Goal: Check status: Check status

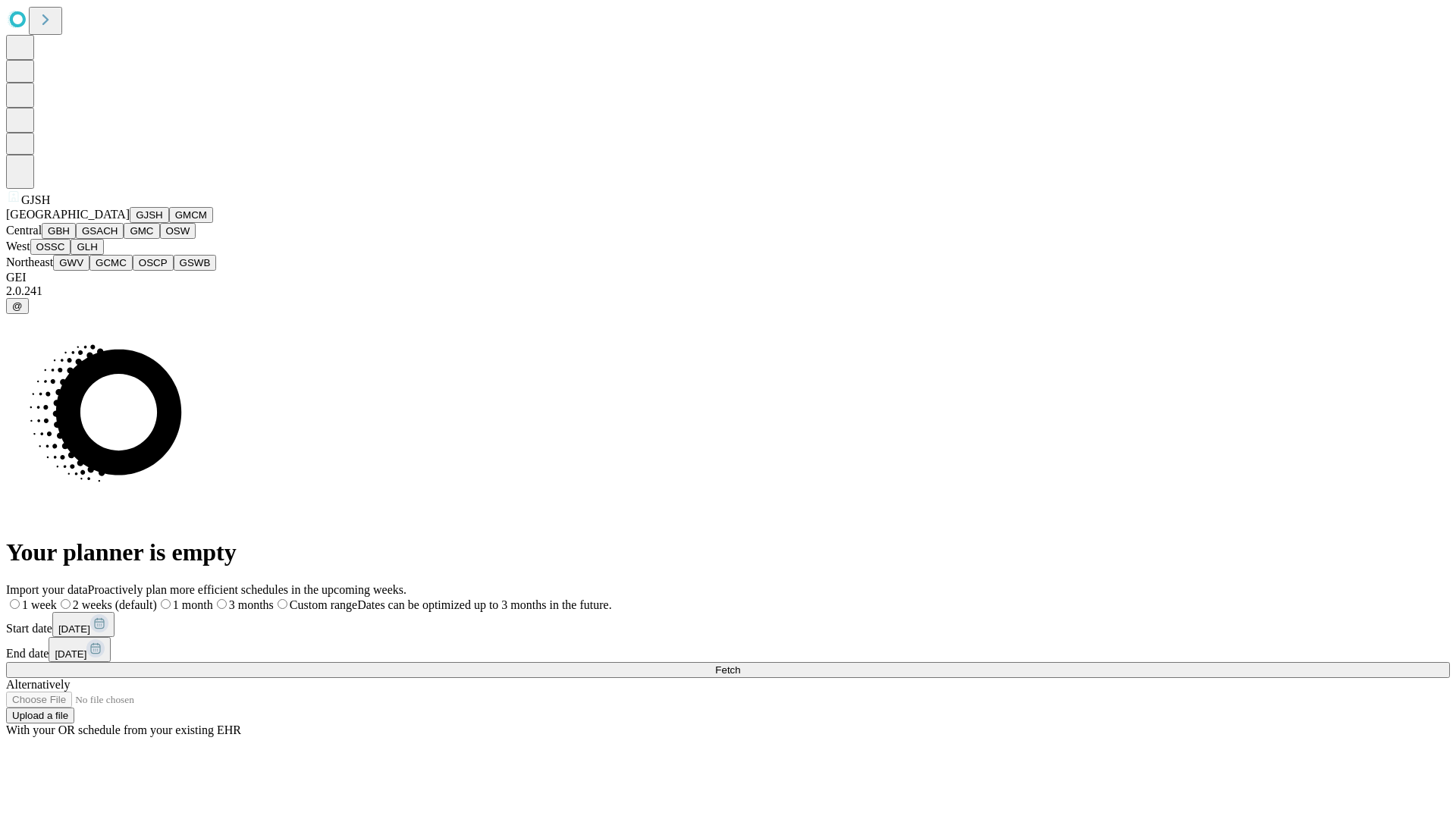
click at [130, 223] on button "GJSH" at bounding box center [149, 215] width 39 height 16
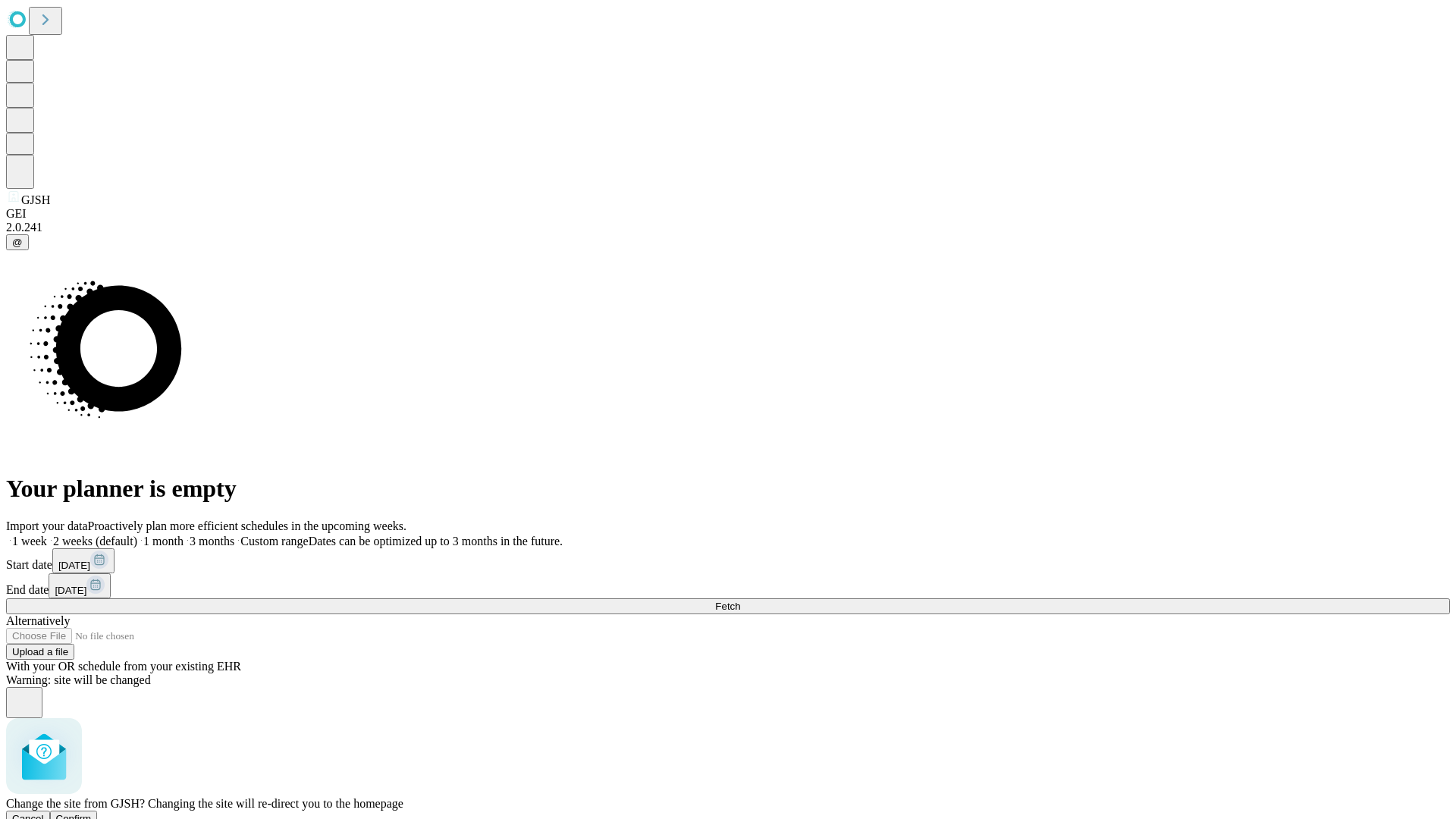
click at [91, 813] on span "Confirm" at bounding box center [74, 818] width 36 height 12
click at [47, 535] on label "1 week" at bounding box center [27, 541] width 41 height 13
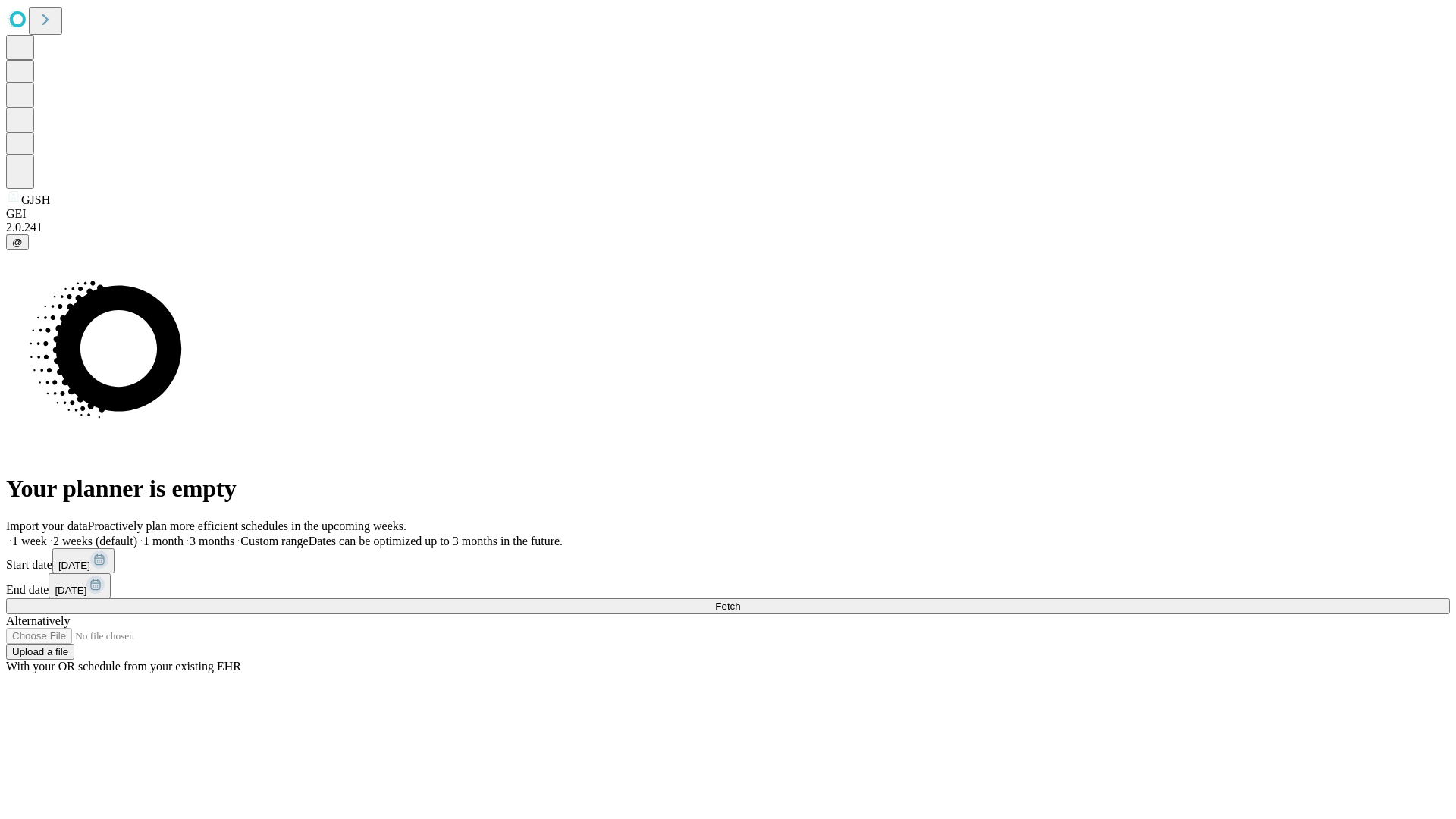
click at [740, 600] on span "Fetch" at bounding box center [728, 606] width 25 height 12
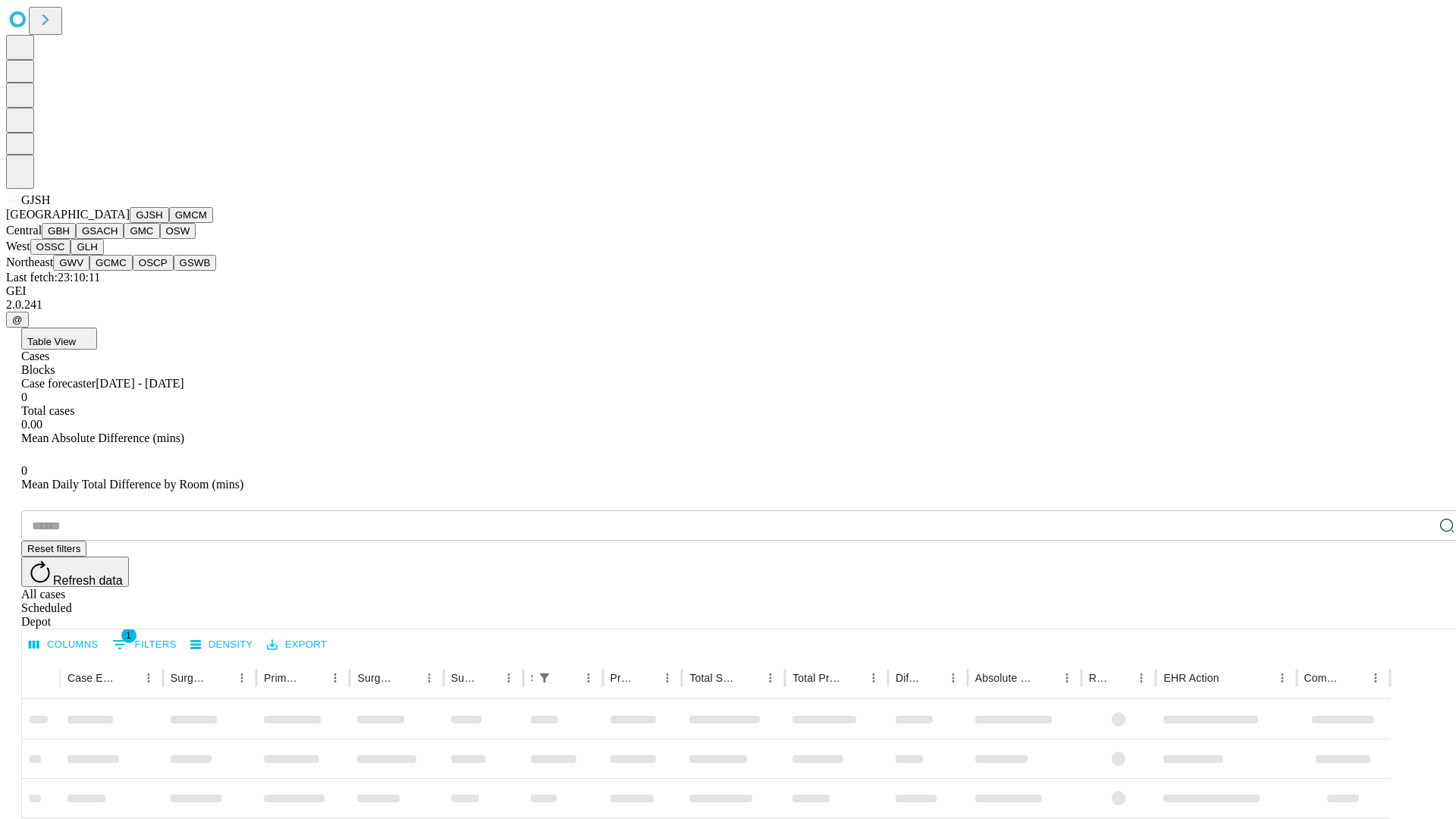
click at [169, 223] on button "GMCM" at bounding box center [191, 215] width 44 height 16
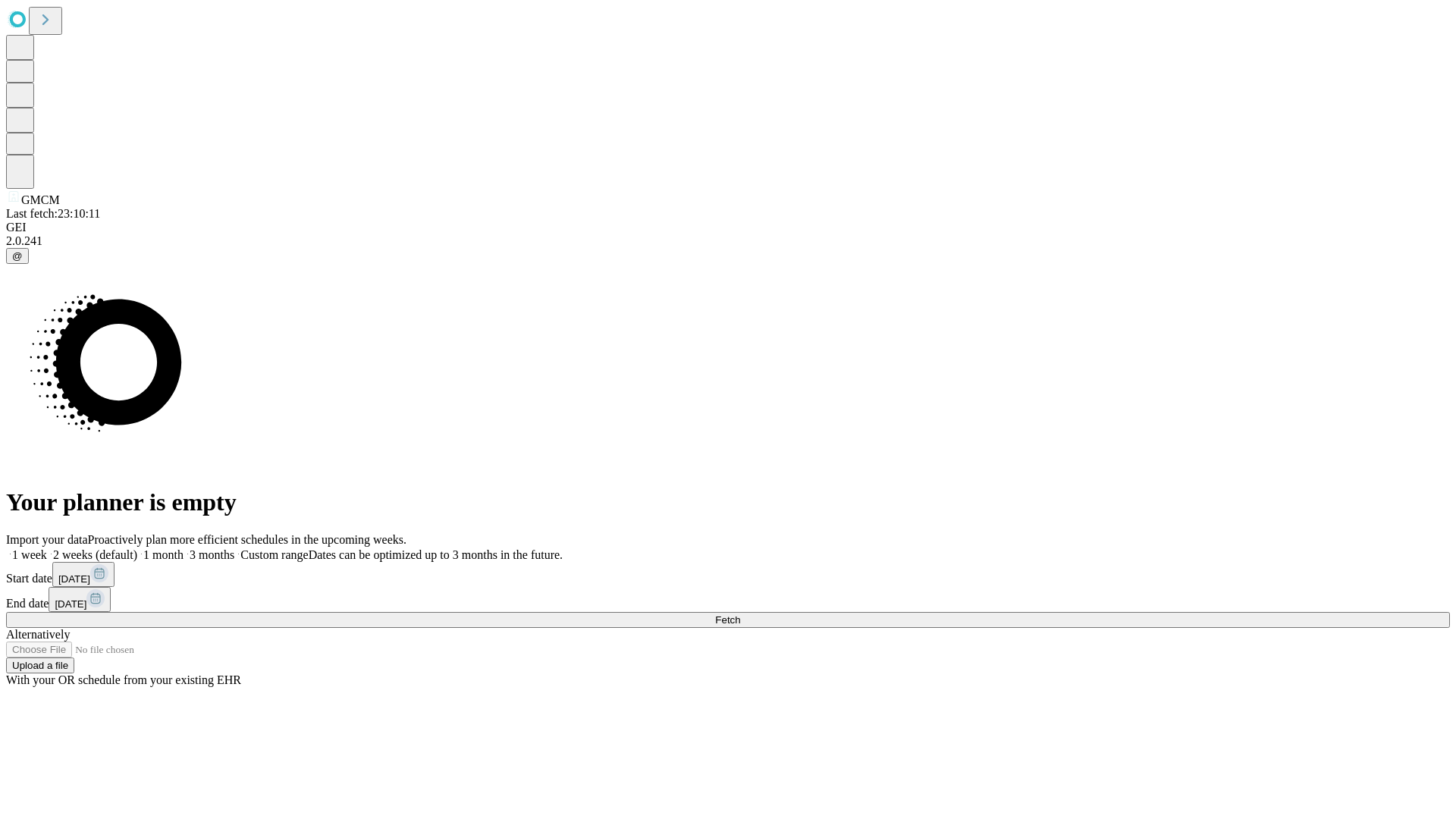
click at [47, 548] on label "1 week" at bounding box center [27, 554] width 41 height 13
click at [740, 614] on span "Fetch" at bounding box center [728, 619] width 25 height 12
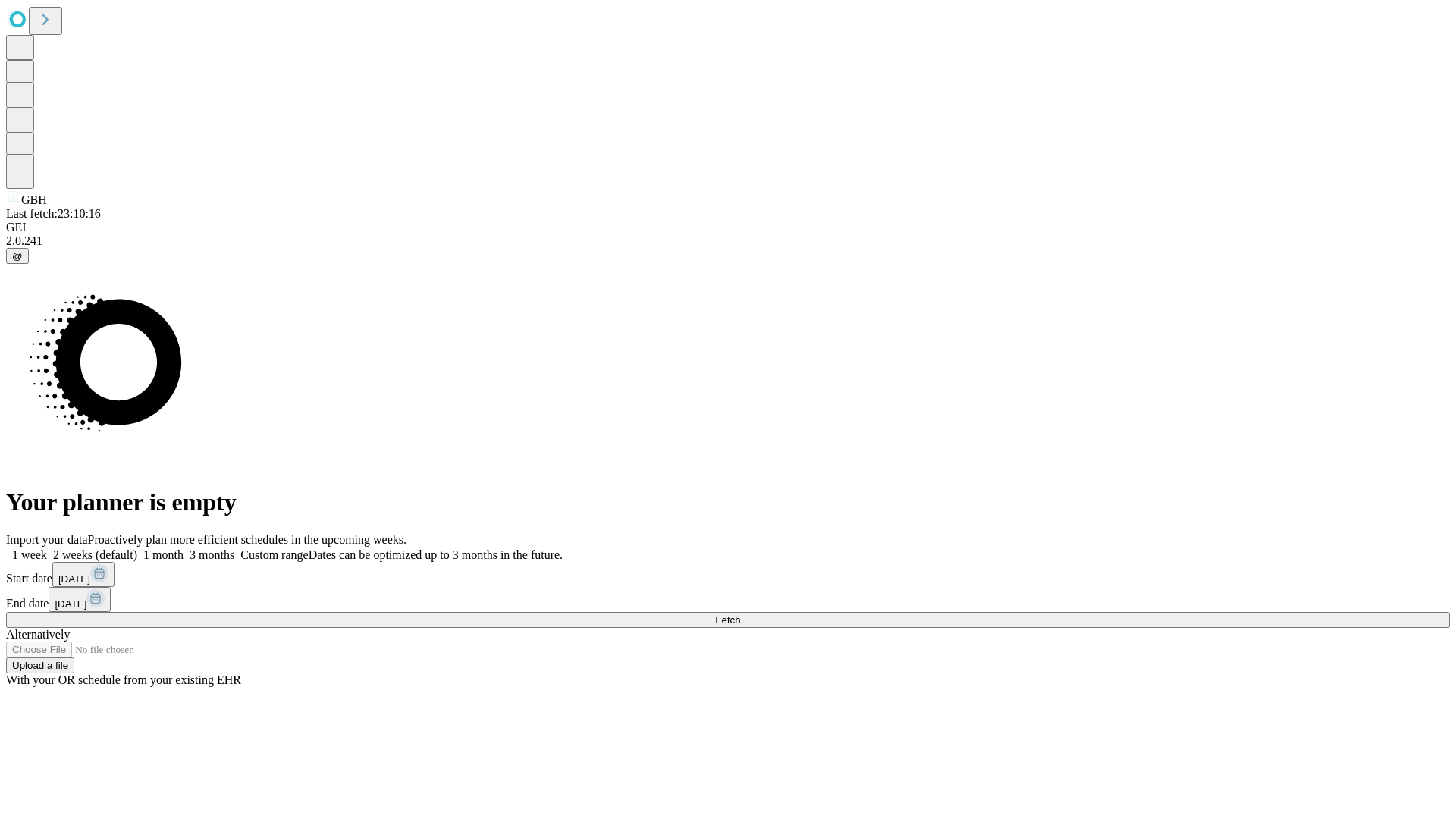
click at [47, 548] on label "1 week" at bounding box center [27, 554] width 41 height 13
click at [740, 614] on span "Fetch" at bounding box center [728, 619] width 25 height 12
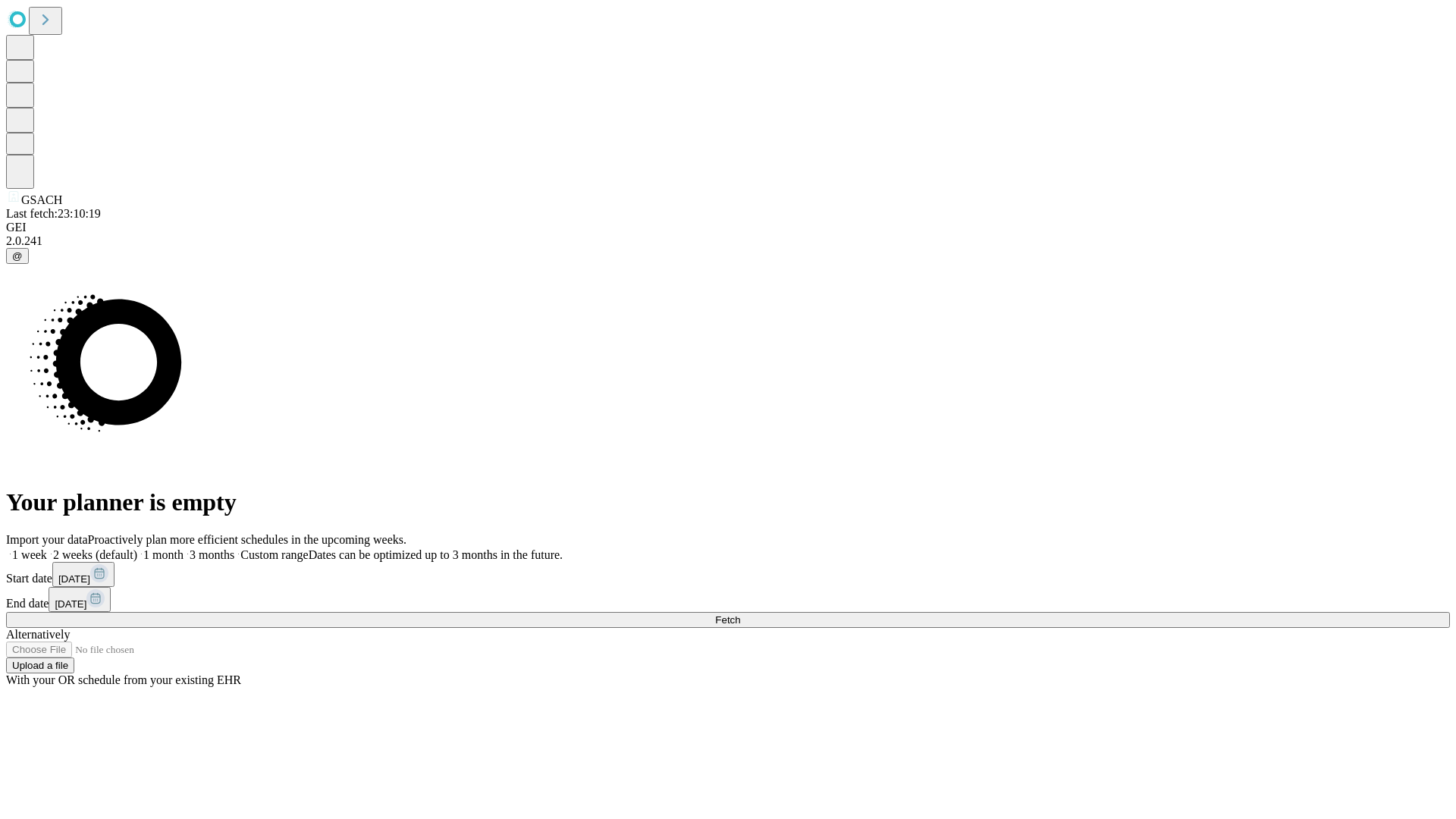
click at [47, 548] on label "1 week" at bounding box center [27, 554] width 41 height 13
click at [740, 614] on span "Fetch" at bounding box center [728, 619] width 25 height 12
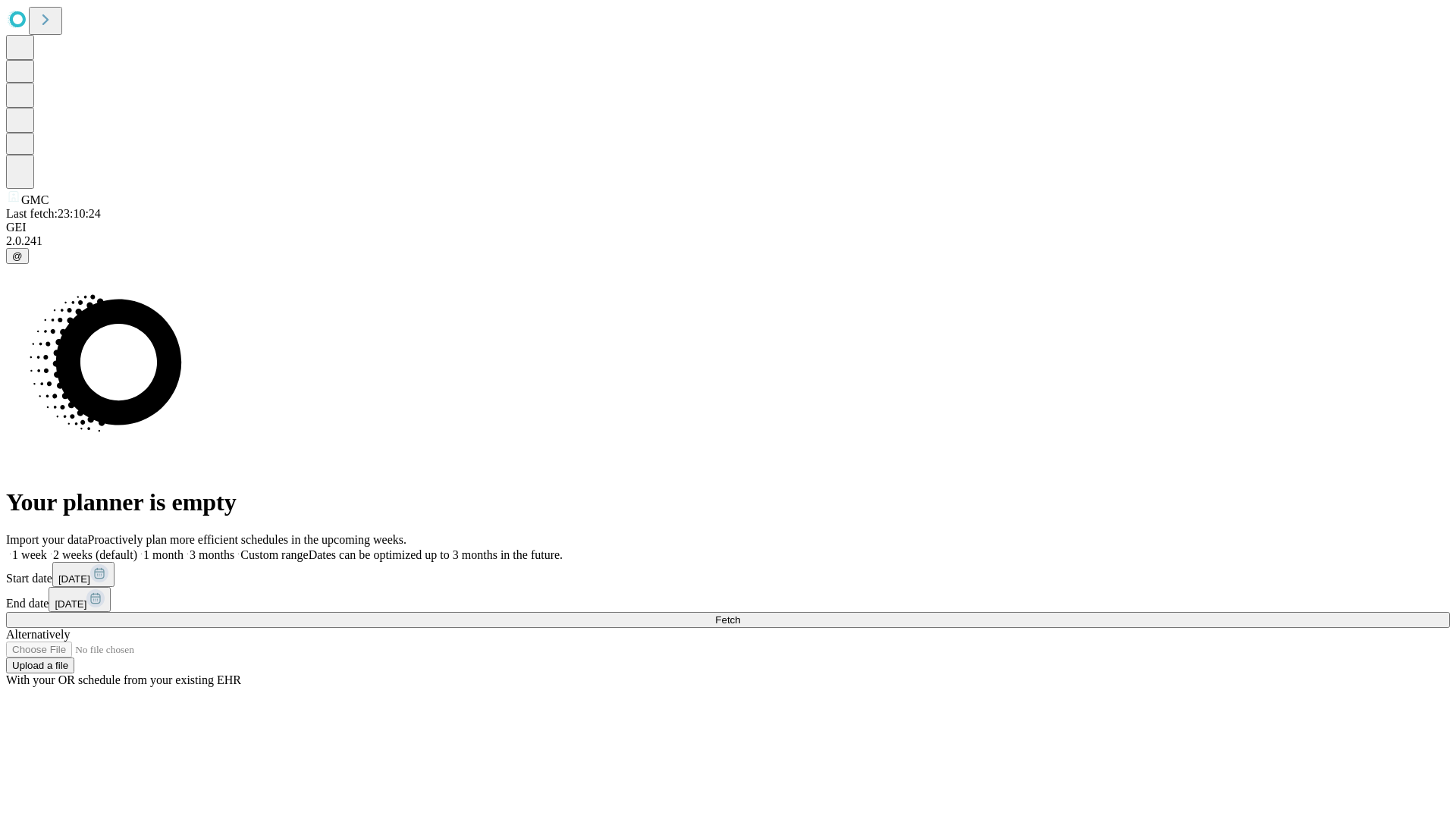
click at [47, 548] on label "1 week" at bounding box center [27, 554] width 41 height 13
click at [740, 614] on span "Fetch" at bounding box center [728, 619] width 25 height 12
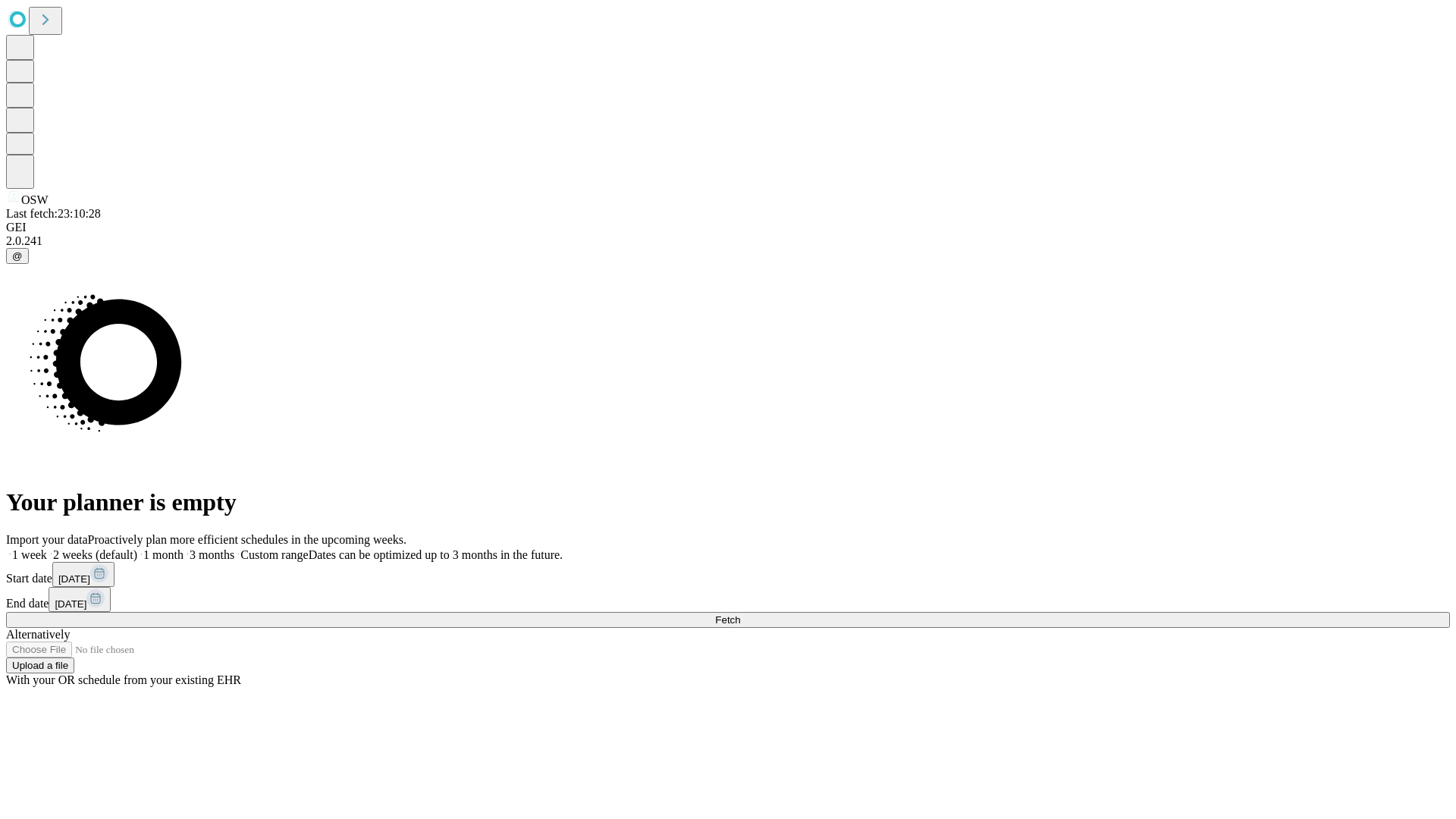
click at [740, 614] on span "Fetch" at bounding box center [728, 619] width 25 height 12
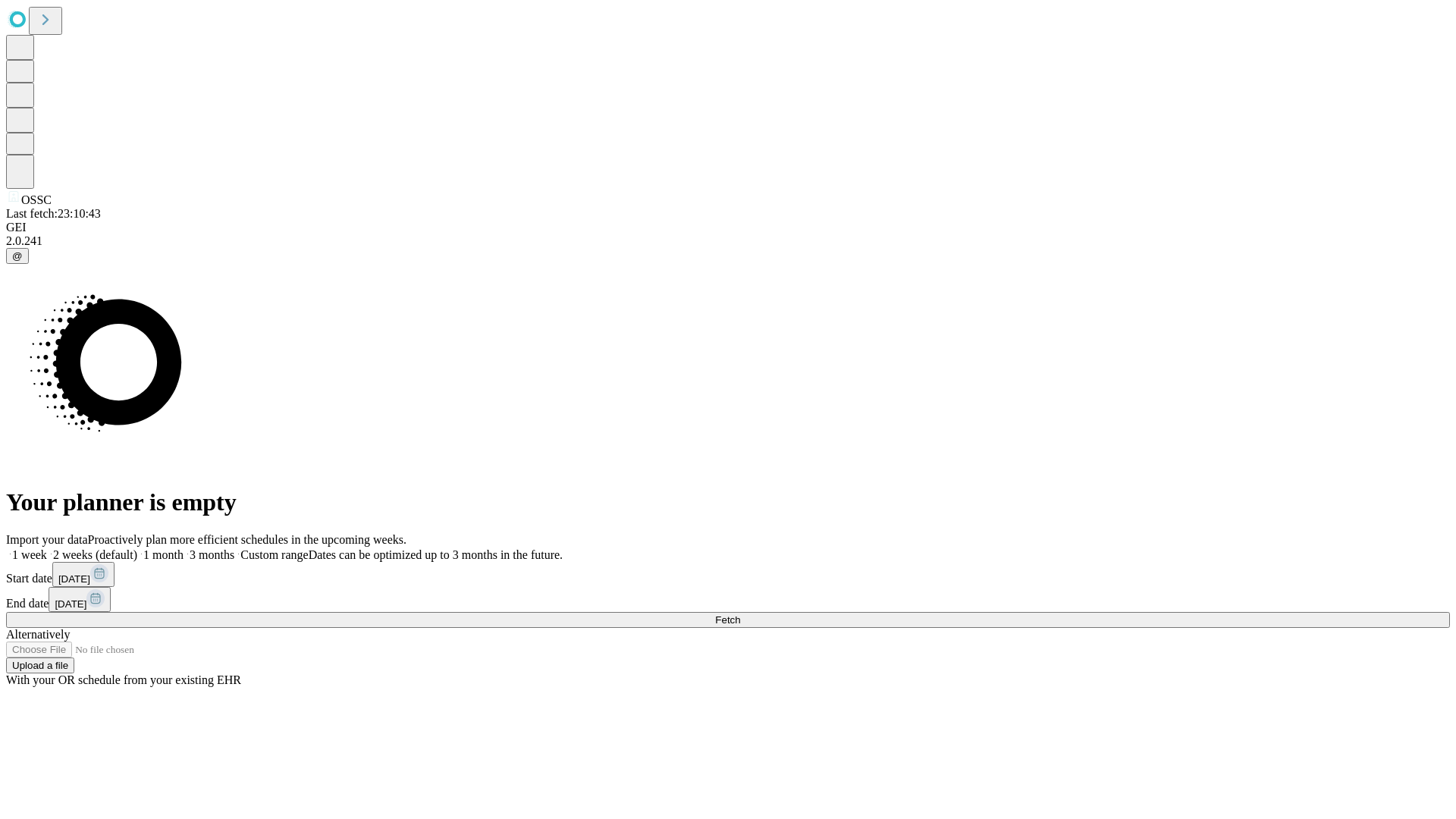
click at [47, 548] on label "1 week" at bounding box center [27, 554] width 41 height 13
click at [740, 614] on span "Fetch" at bounding box center [728, 619] width 25 height 12
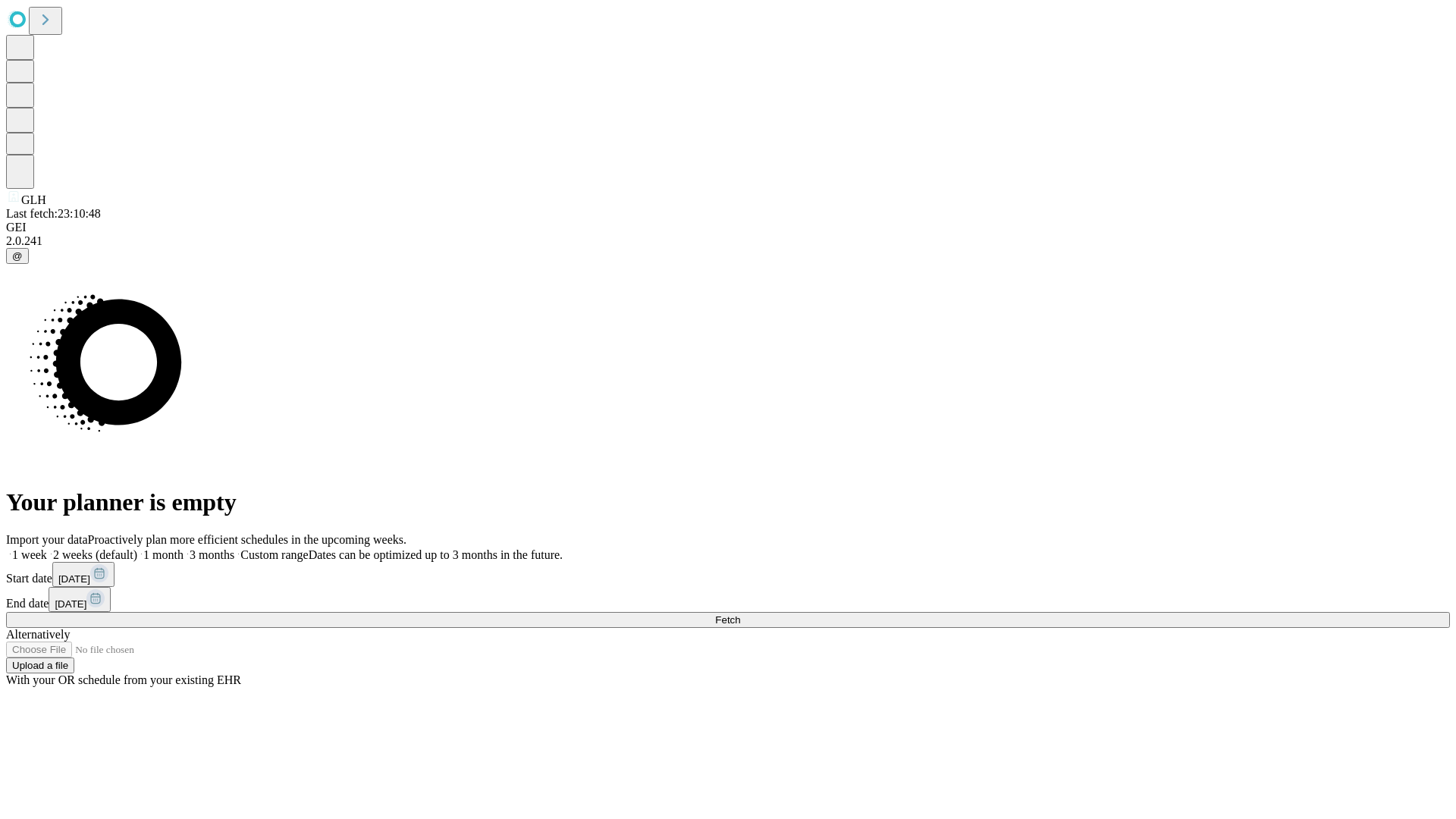
click at [740, 614] on span "Fetch" at bounding box center [728, 619] width 25 height 12
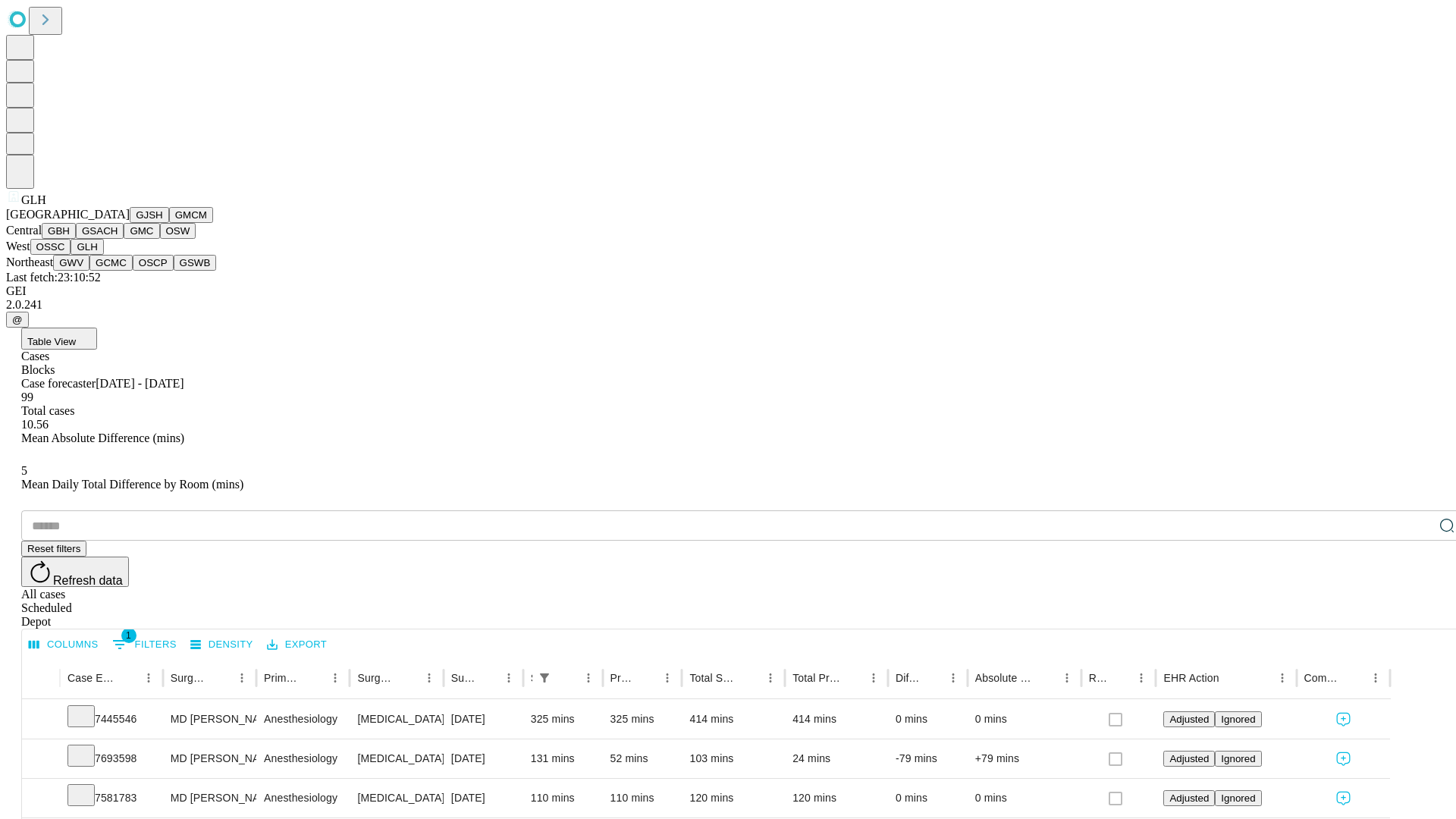
click at [90, 271] on button "GWV" at bounding box center [71, 263] width 36 height 16
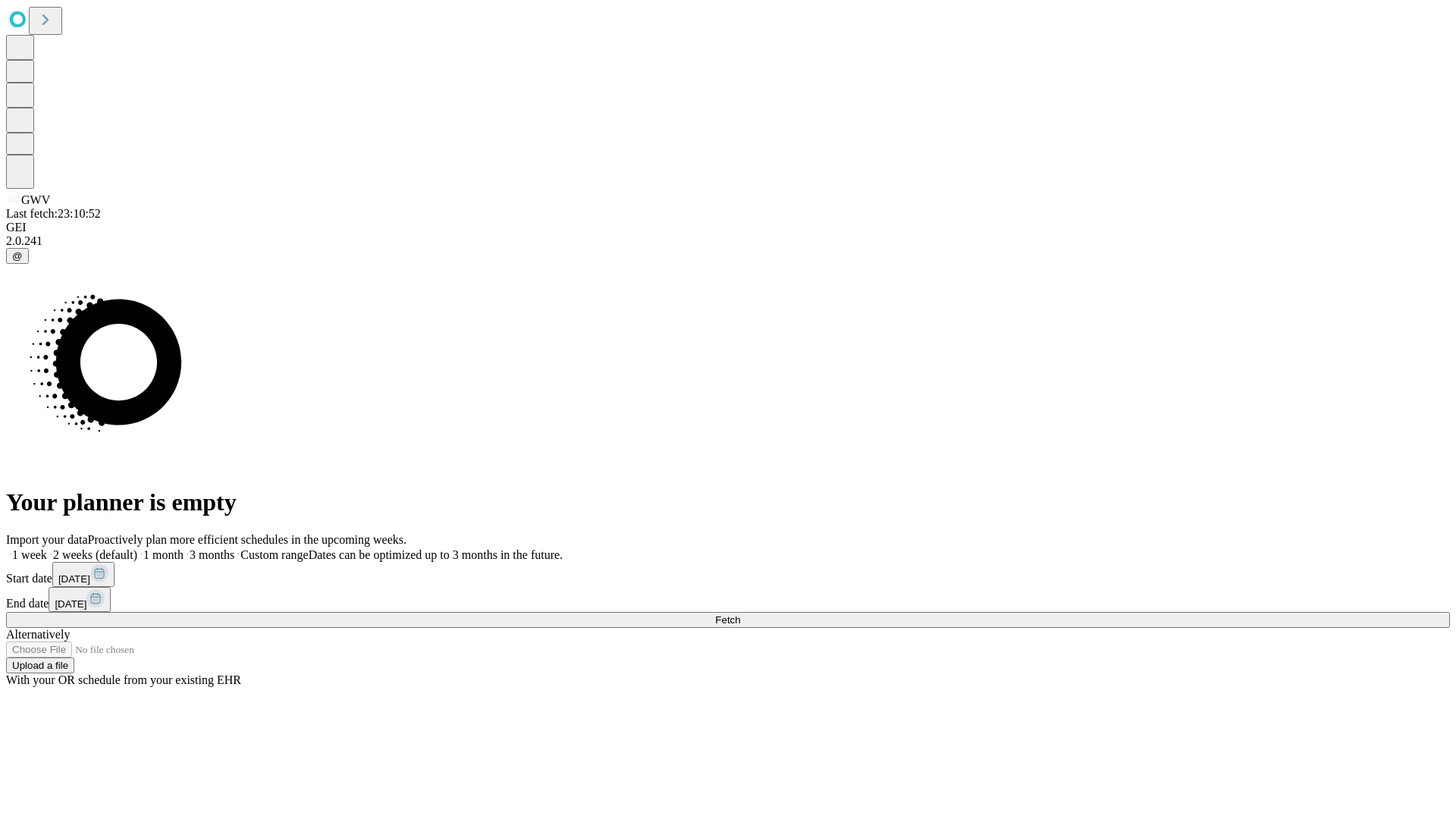
click at [47, 548] on label "1 week" at bounding box center [27, 554] width 41 height 13
click at [740, 614] on span "Fetch" at bounding box center [728, 619] width 25 height 12
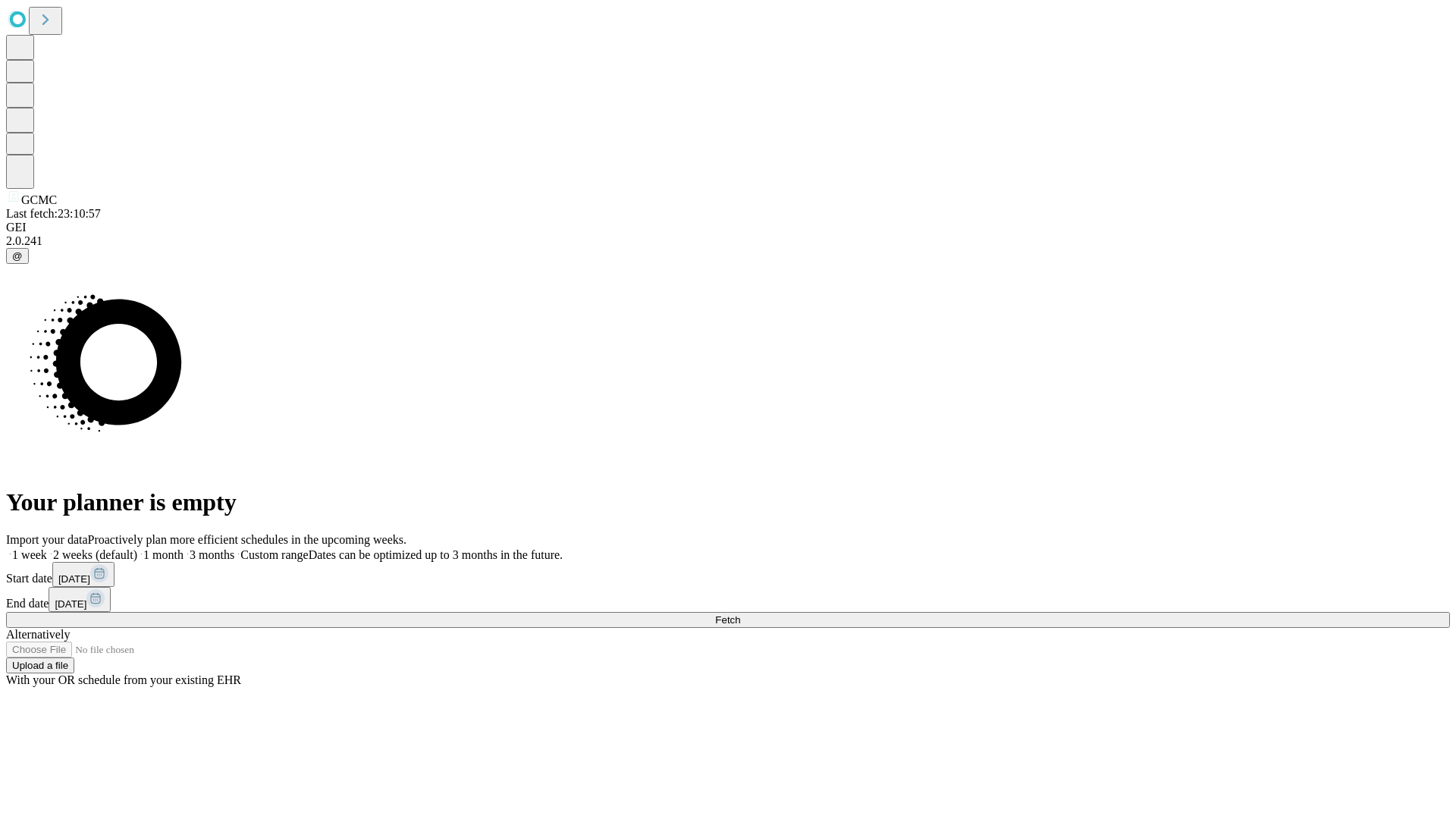
click at [47, 548] on label "1 week" at bounding box center [27, 554] width 41 height 13
click at [740, 614] on span "Fetch" at bounding box center [728, 619] width 25 height 12
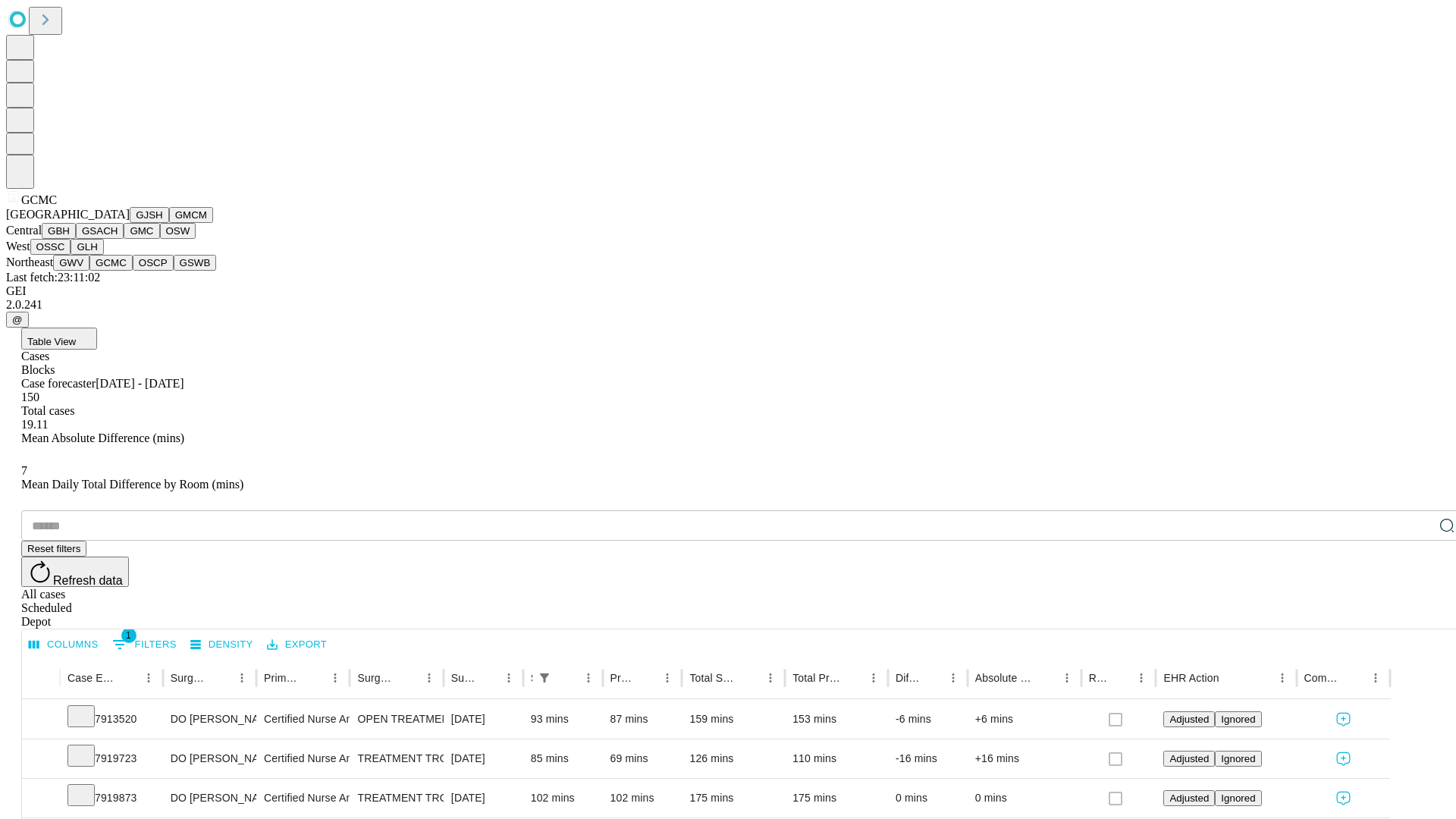
click at [132, 271] on button "OSCP" at bounding box center [153, 263] width 41 height 16
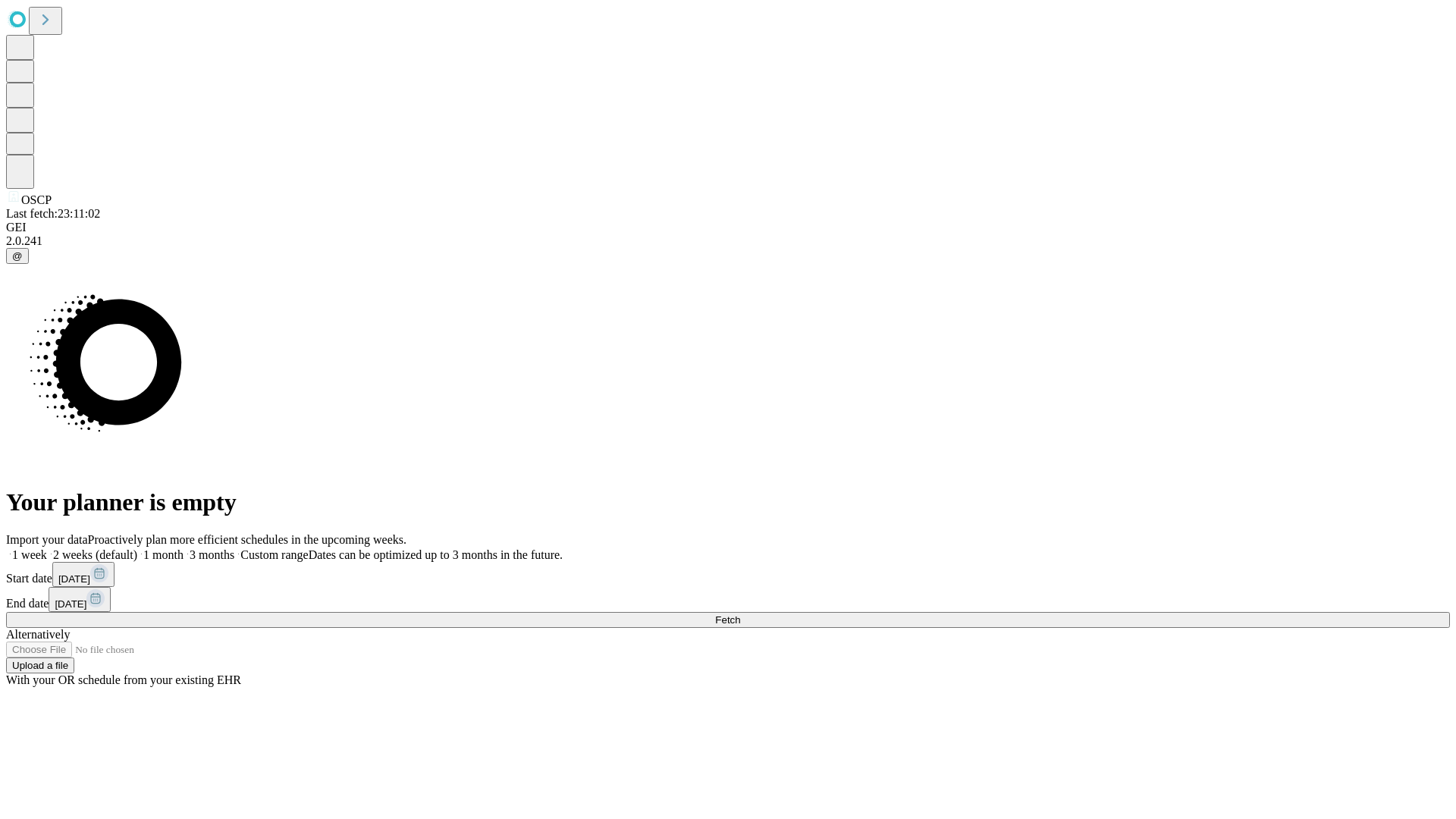
click at [47, 548] on label "1 week" at bounding box center [27, 554] width 41 height 13
click at [740, 614] on span "Fetch" at bounding box center [728, 619] width 25 height 12
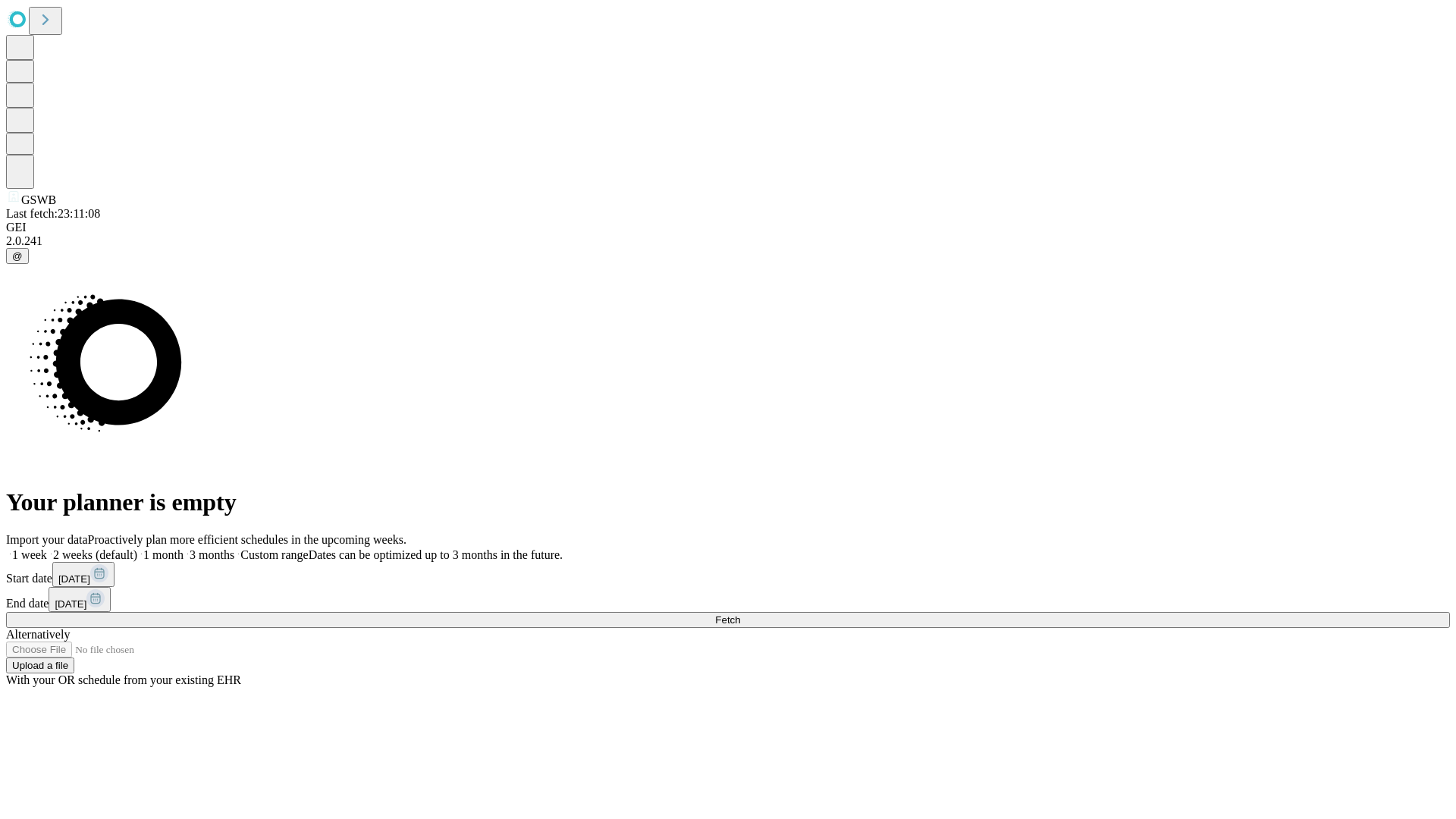
click at [47, 548] on label "1 week" at bounding box center [27, 554] width 41 height 13
click at [740, 614] on span "Fetch" at bounding box center [728, 619] width 25 height 12
